Goal: Task Accomplishment & Management: Manage account settings

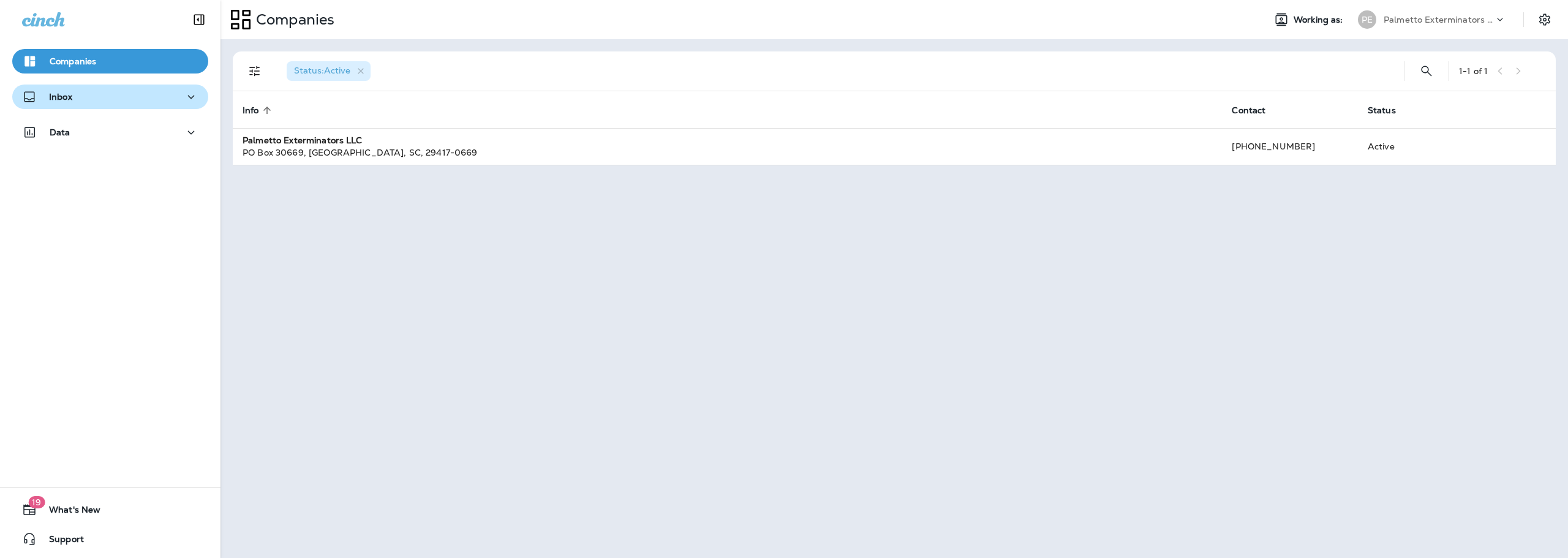
click at [71, 97] on p "Inbox" at bounding box center [60, 97] width 23 height 10
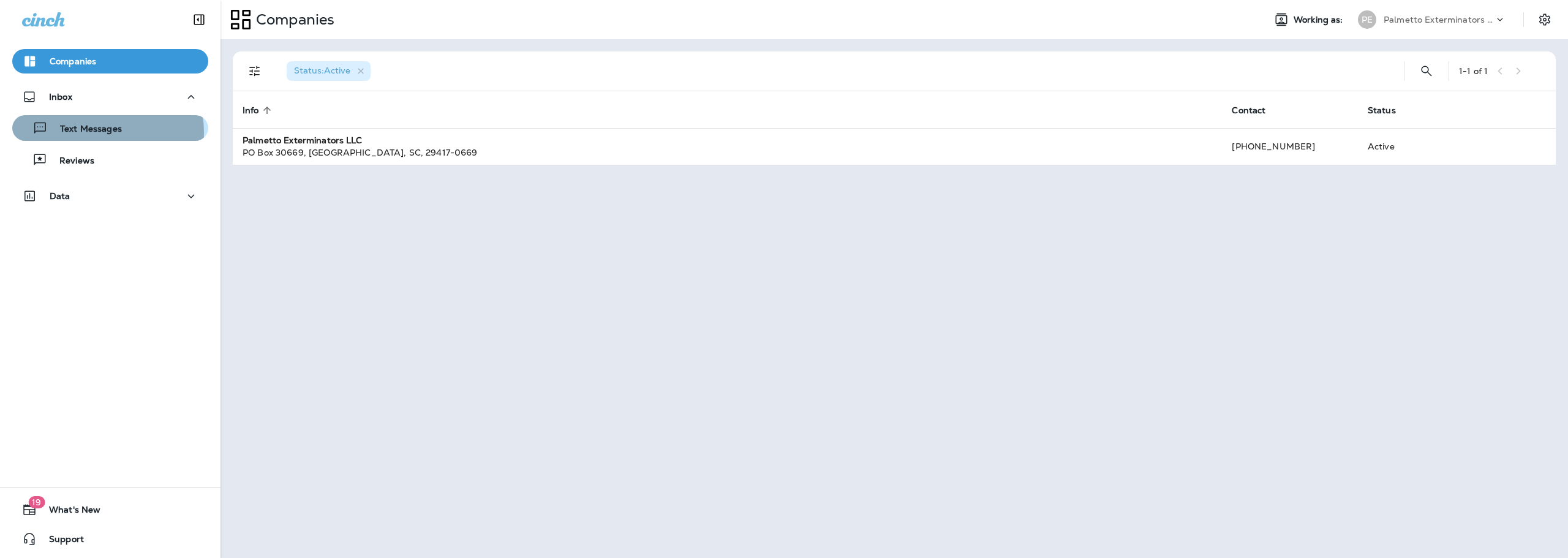
click at [93, 132] on p "Text Messages" at bounding box center [84, 130] width 74 height 12
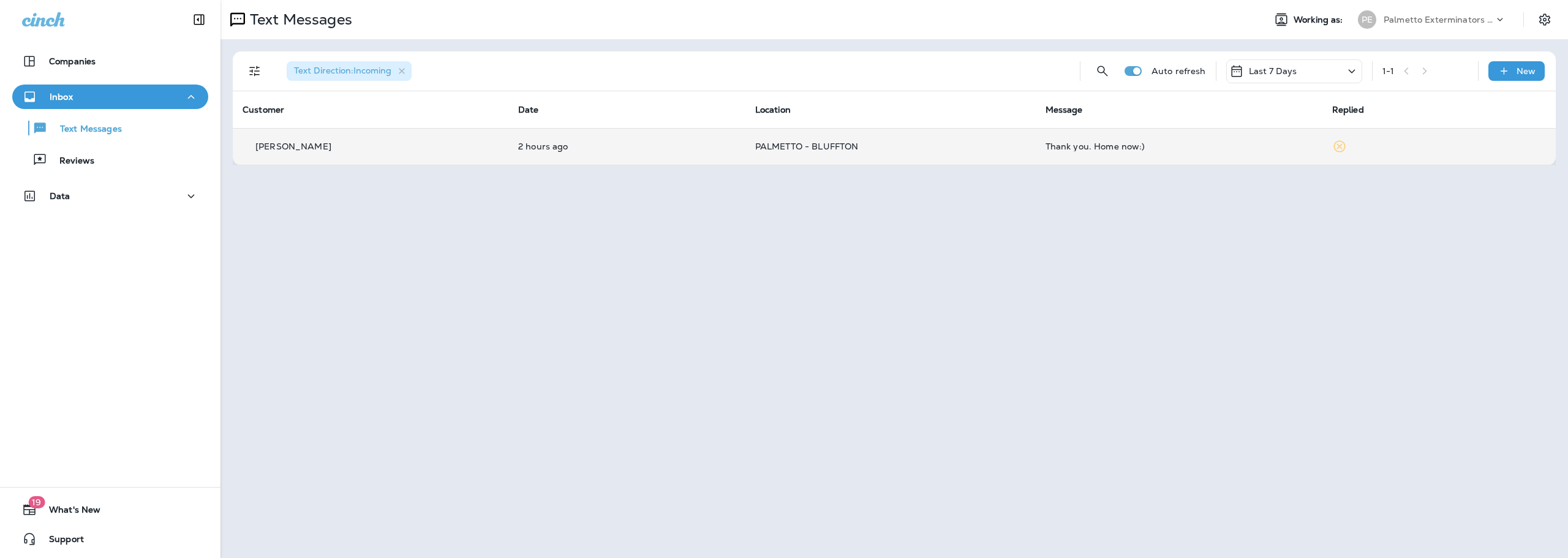
click at [675, 155] on td "2 hours ago" at bounding box center [627, 146] width 237 height 37
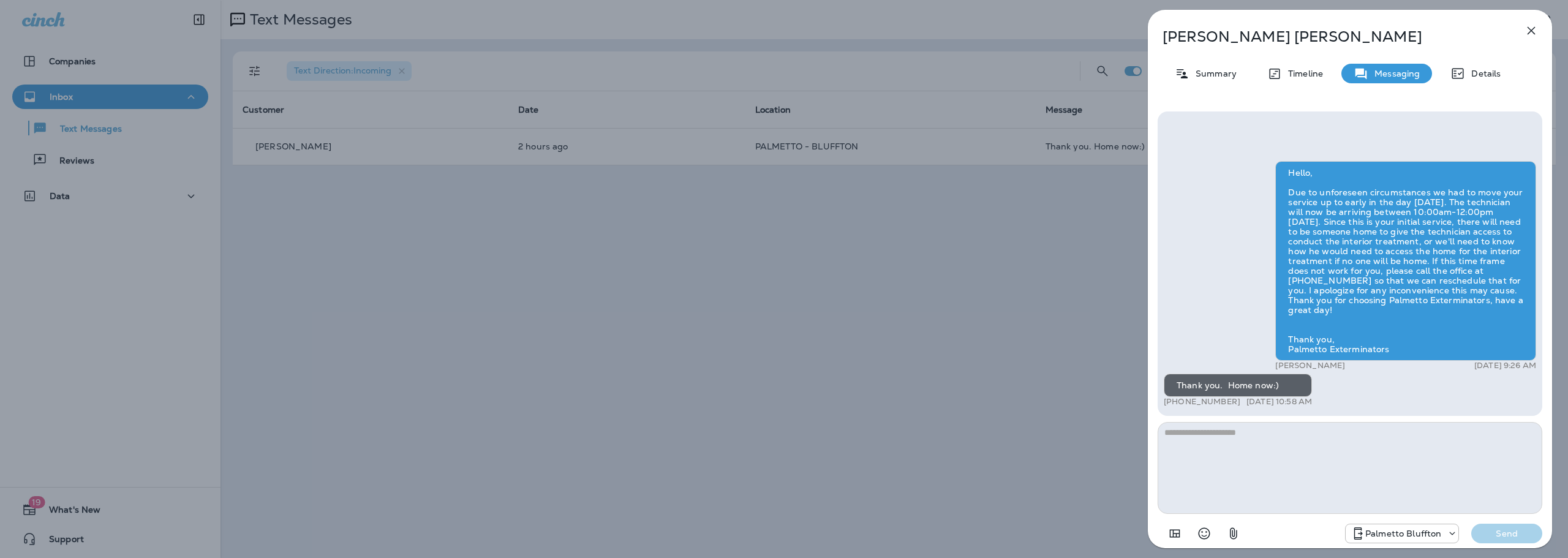
click at [1538, 31] on icon "button" at bounding box center [1531, 30] width 15 height 15
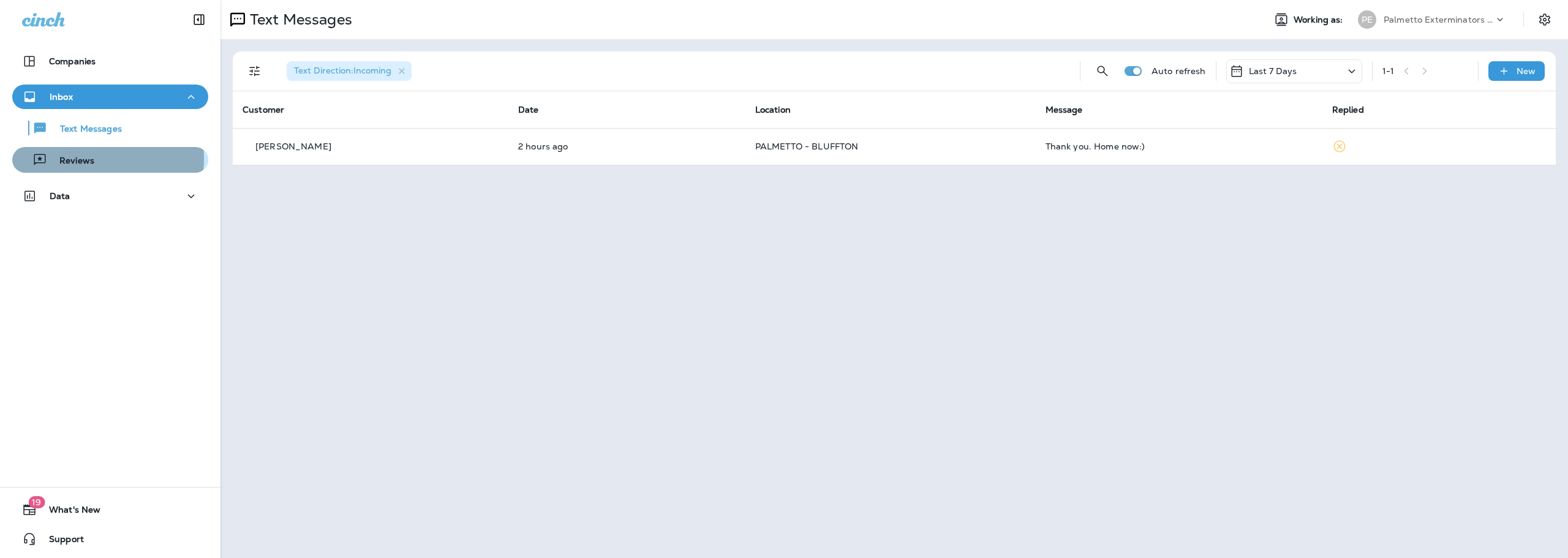
click at [80, 158] on p "Reviews" at bounding box center [71, 161] width 47 height 12
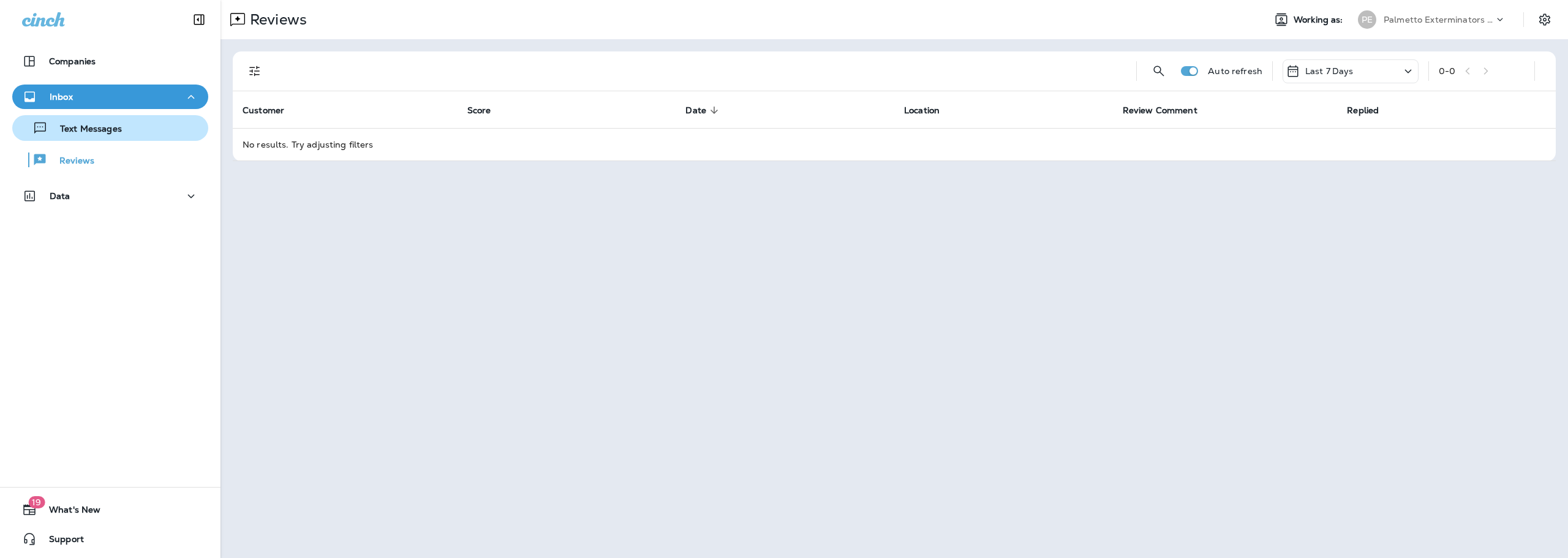
click at [89, 124] on p "Text Messages" at bounding box center [84, 130] width 74 height 12
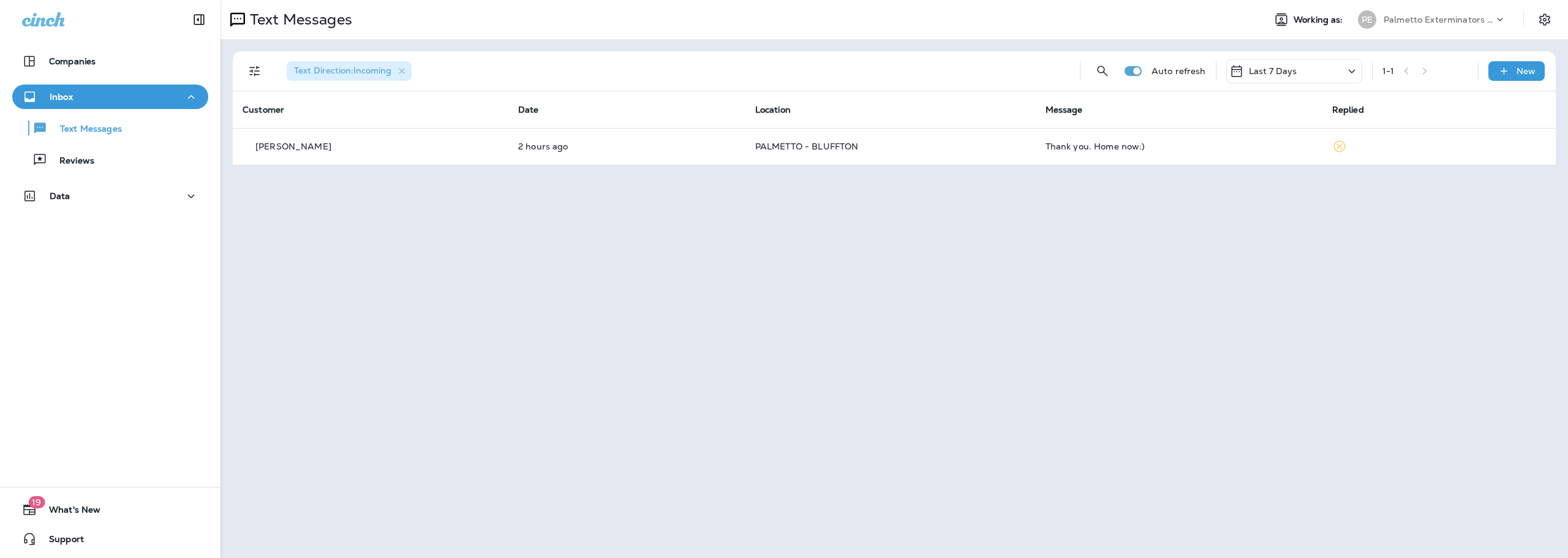
click at [1350, 72] on icon at bounding box center [1352, 71] width 15 height 16
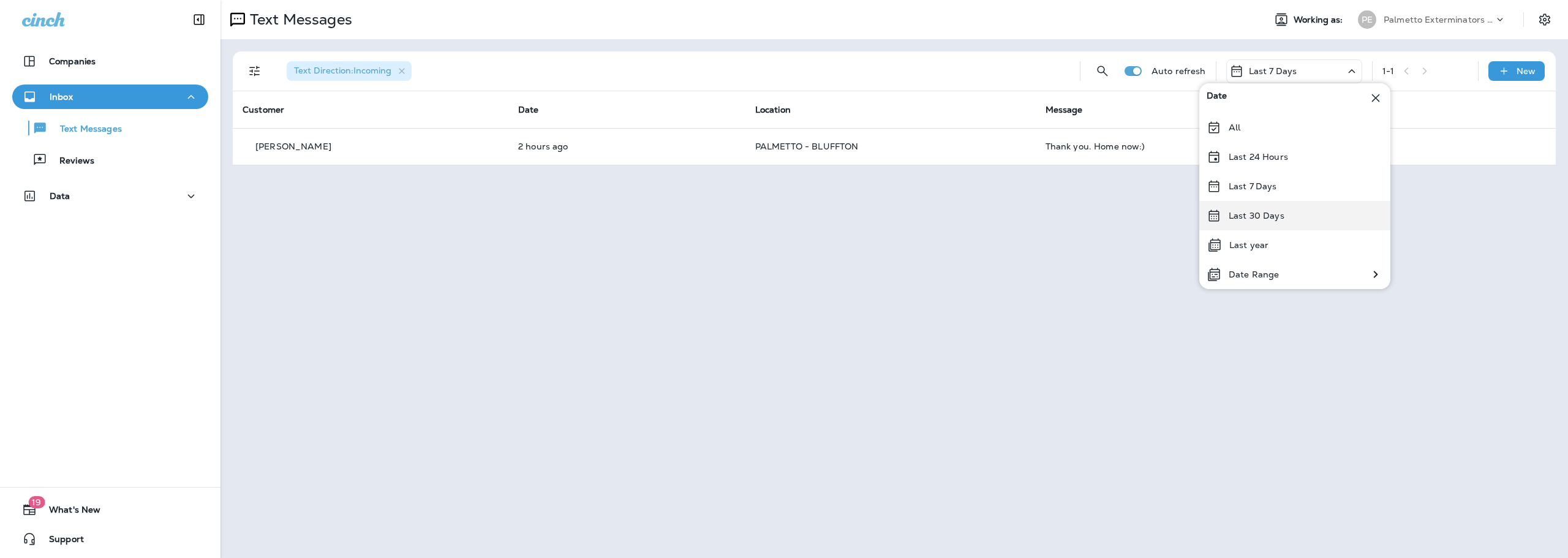
click at [1256, 215] on p "Last 30 Days" at bounding box center [1257, 216] width 56 height 10
